Goal: Transaction & Acquisition: Purchase product/service

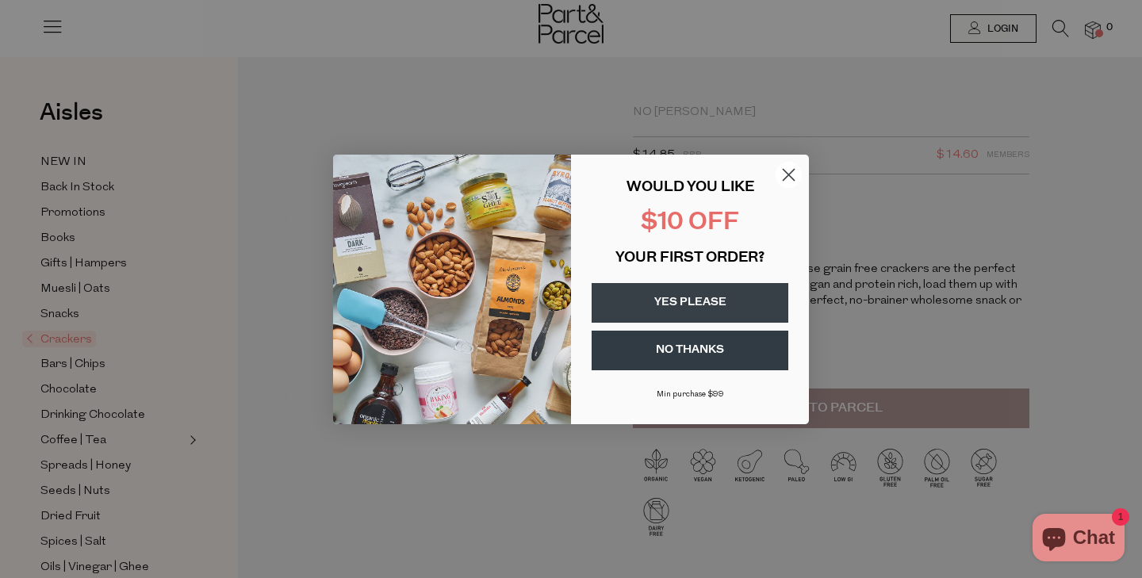
click at [789, 176] on circle "Close dialog" at bounding box center [789, 174] width 26 height 26
click at [711, 295] on button "YES PLEASE" at bounding box center [690, 303] width 197 height 40
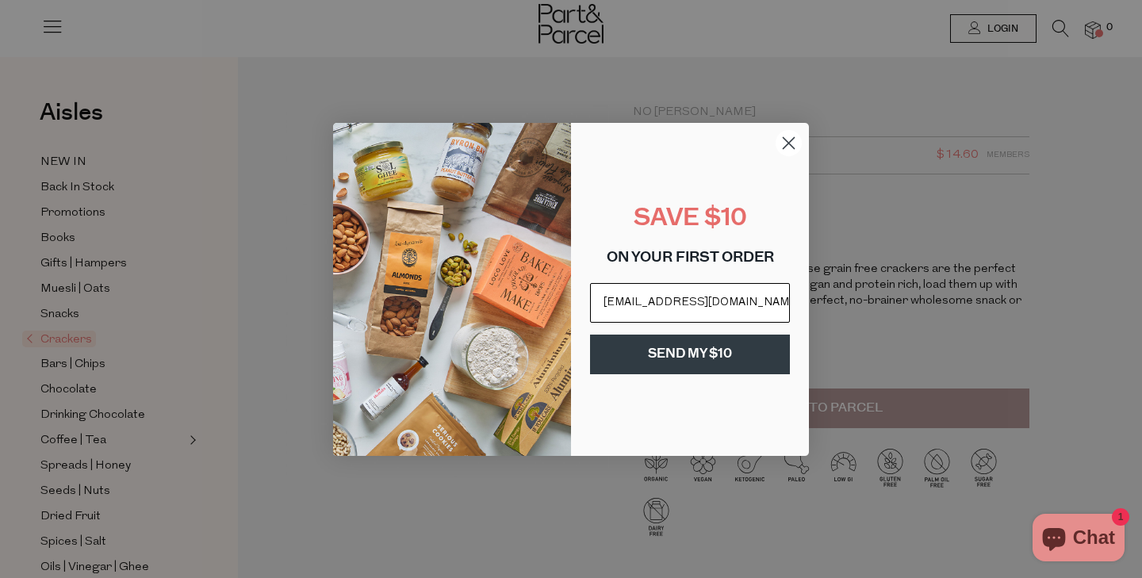
type input "naomigonalva@gmail.com"
click input "Submit" at bounding box center [0, 0] width 0 height 0
click at [704, 368] on button "SEND MY $10" at bounding box center [690, 355] width 200 height 40
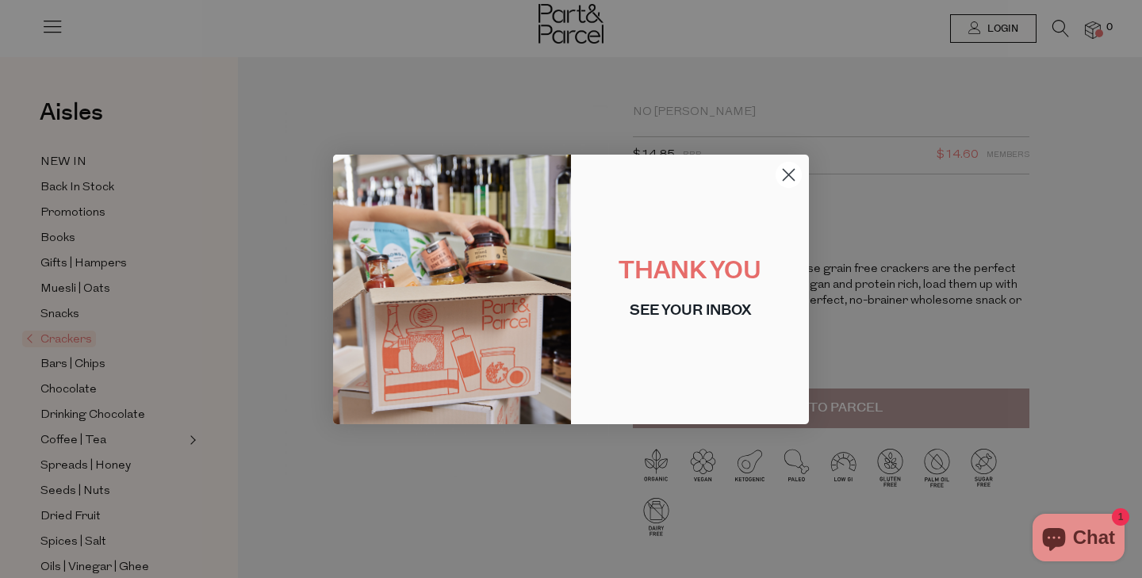
click at [792, 165] on circle "Close dialog" at bounding box center [789, 174] width 26 height 26
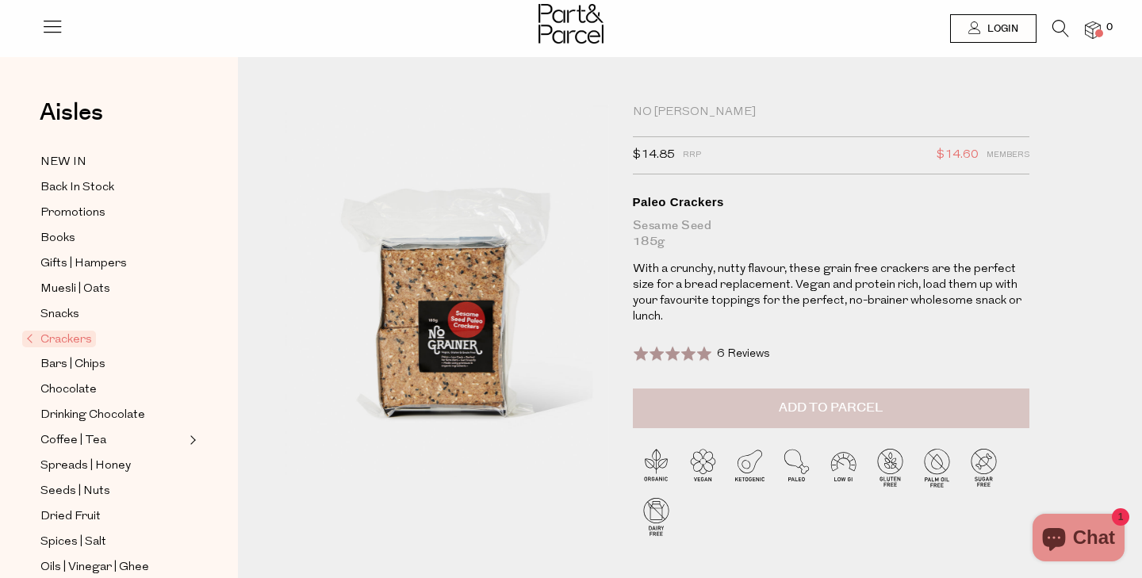
click at [763, 415] on button "Add to Parcel" at bounding box center [831, 409] width 397 height 40
click at [57, 391] on span "Chocolate" at bounding box center [68, 390] width 56 height 19
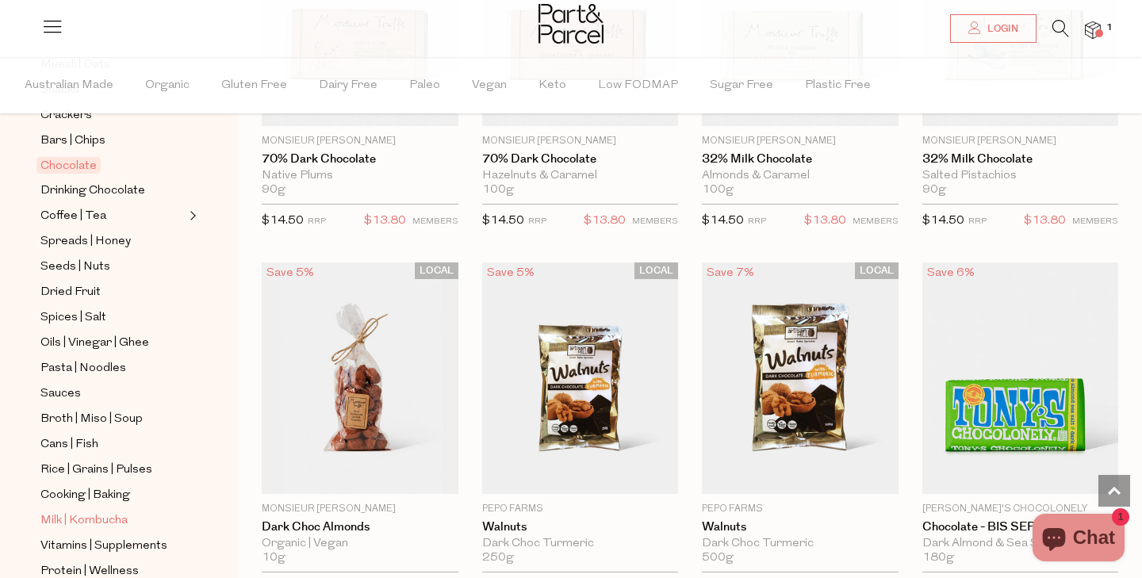
scroll to position [274, 0]
